Goal: Communication & Community: Participate in discussion

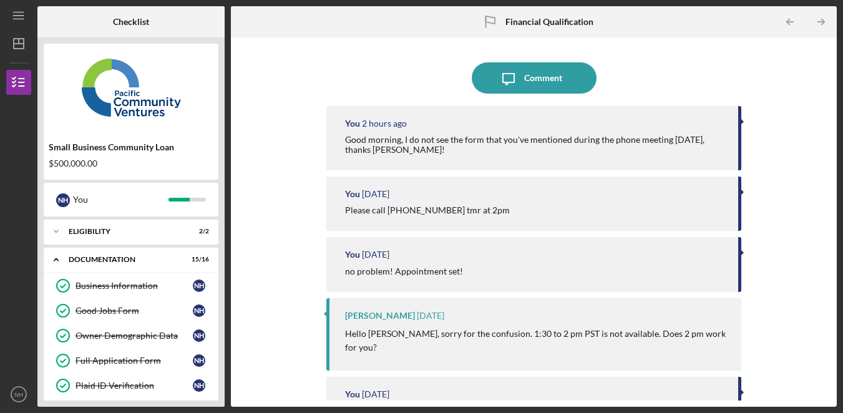
scroll to position [398, 0]
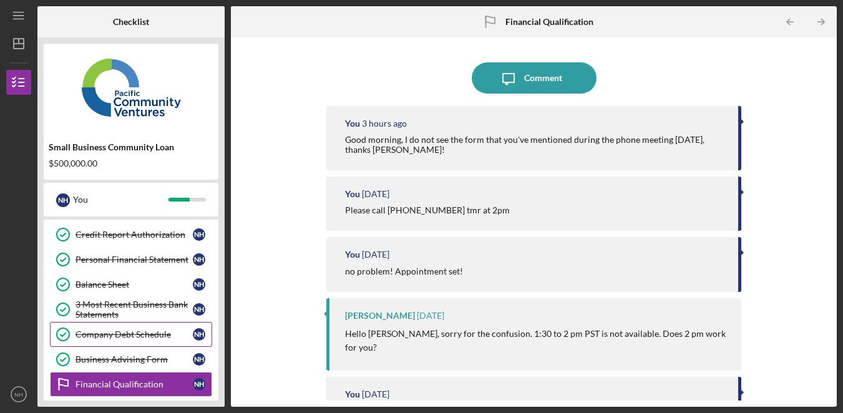
scroll to position [341, 0]
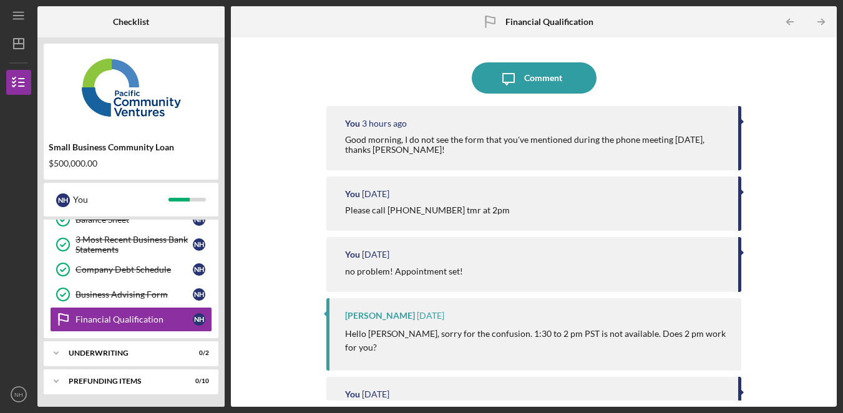
drag, startPoint x: 804, startPoint y: 182, endPoint x: 793, endPoint y: 182, distance: 11.3
click at [805, 183] on div "Icon/Message Comment You 3 hours ago Good morning, I do not see the form that y…" at bounding box center [534, 222] width 594 height 357
click at [789, 127] on div "Icon/Message Comment You 3 hours ago Good morning, I do not see the form that y…" at bounding box center [534, 222] width 594 height 357
click at [782, 104] on div "Icon/Message Comment You 3 hours ago Good morning, I do not see the form that y…" at bounding box center [534, 222] width 594 height 357
drag, startPoint x: 273, startPoint y: 209, endPoint x: 180, endPoint y: 370, distance: 186.0
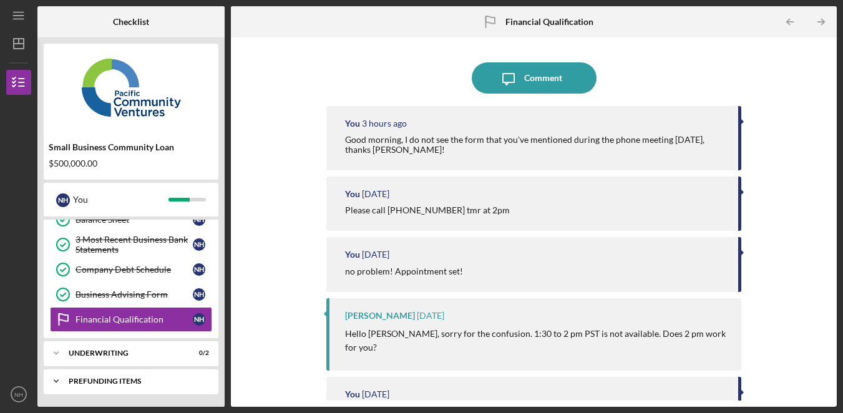
click at [273, 209] on div "Icon/Message Comment You 3 hours ago Good morning, I do not see the form that y…" at bounding box center [534, 222] width 594 height 357
